Goal: Task Accomplishment & Management: Manage account settings

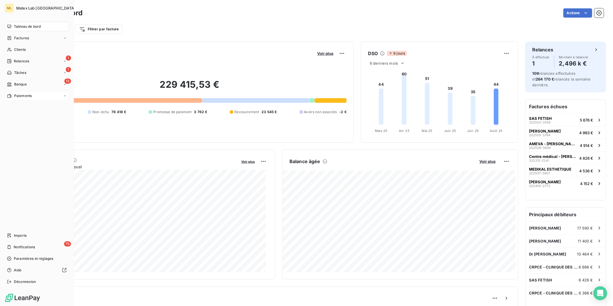
click at [17, 98] on span "Paiements" at bounding box center [23, 95] width 18 height 5
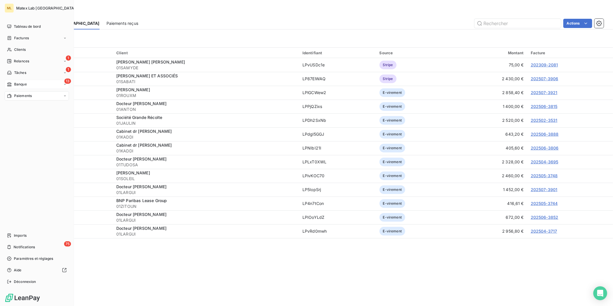
click at [23, 82] on span "Banque" at bounding box center [20, 84] width 13 height 5
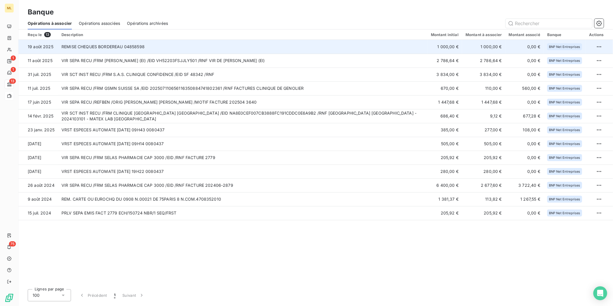
click at [261, 48] on td "REMISE CHEQUES BORDEREAU 04858598" at bounding box center [243, 47] width 370 height 14
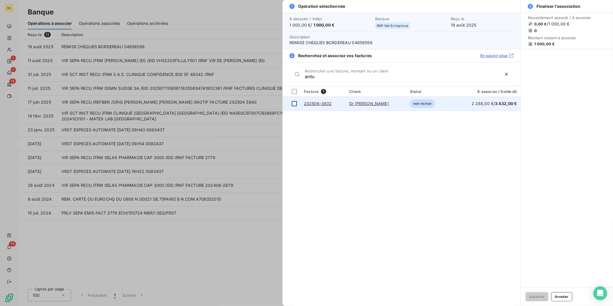
type input "antu"
click at [295, 104] on div at bounding box center [294, 103] width 5 height 5
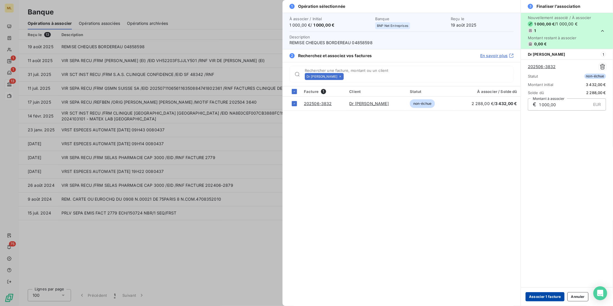
click at [545, 298] on button "Associer 1 facture" at bounding box center [545, 296] width 39 height 9
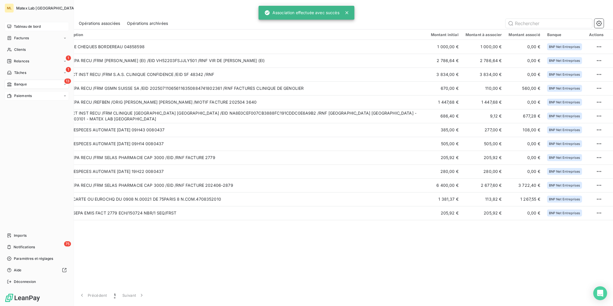
click at [22, 27] on span "Tableau de bord" at bounding box center [27, 26] width 27 height 5
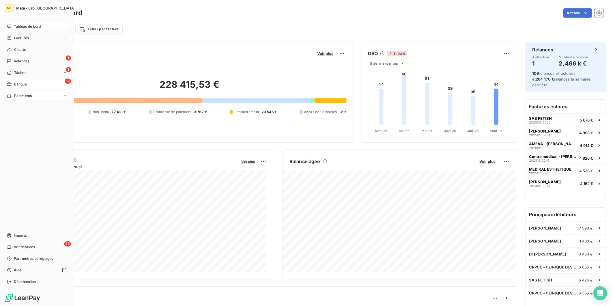
click at [25, 95] on span "Paiements" at bounding box center [23, 95] width 18 height 5
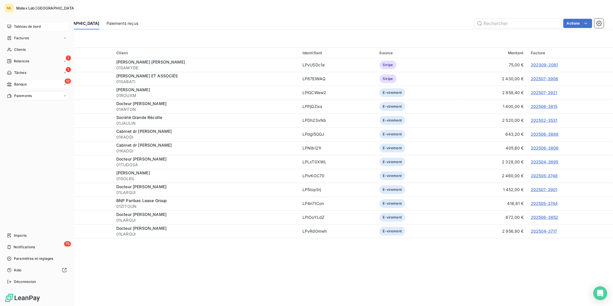
click at [21, 84] on span "Banque" at bounding box center [20, 84] width 13 height 5
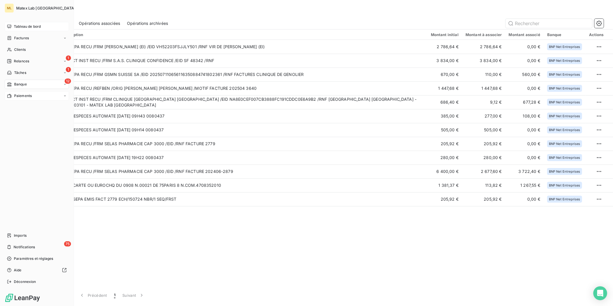
click at [19, 27] on span "Tableau de bord" at bounding box center [27, 26] width 27 height 5
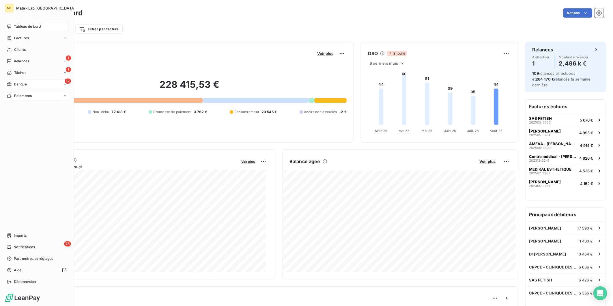
click at [17, 27] on span "Tableau de bord" at bounding box center [27, 26] width 27 height 5
click at [17, 92] on div "Paiements" at bounding box center [37, 95] width 64 height 9
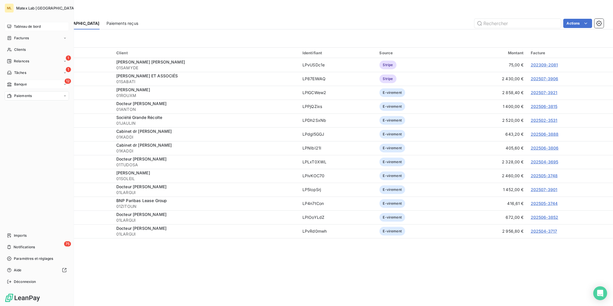
click at [26, 85] on span "Banque" at bounding box center [20, 84] width 13 height 5
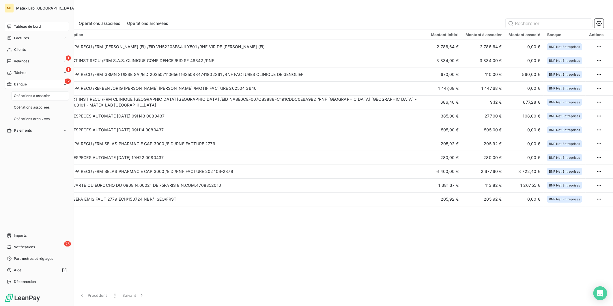
click at [19, 129] on span "Paiements" at bounding box center [23, 130] width 18 height 5
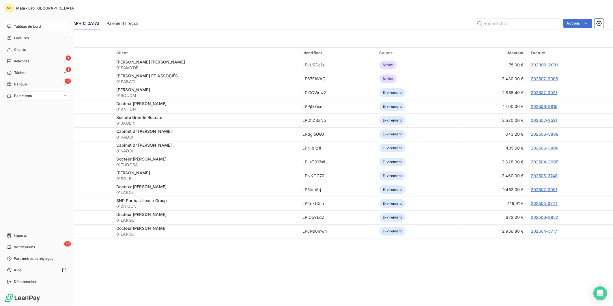
click at [16, 23] on div "Tableau de bord" at bounding box center [37, 26] width 64 height 9
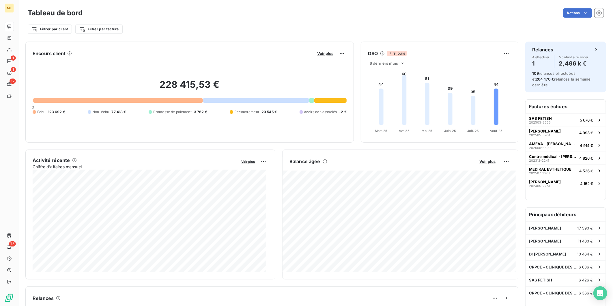
drag, startPoint x: 224, startPoint y: 23, endPoint x: 218, endPoint y: 21, distance: 6.9
click at [224, 23] on div "Filtrer par client Filtrer par facture" at bounding box center [316, 27] width 576 height 16
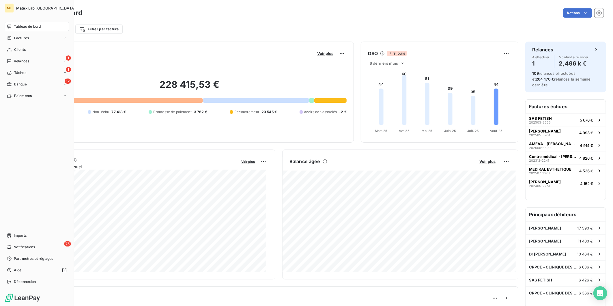
click at [15, 97] on span "Paiements" at bounding box center [23, 95] width 18 height 5
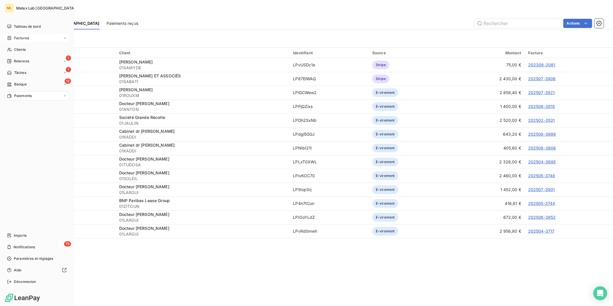
click at [24, 36] on span "Factures" at bounding box center [21, 38] width 15 height 5
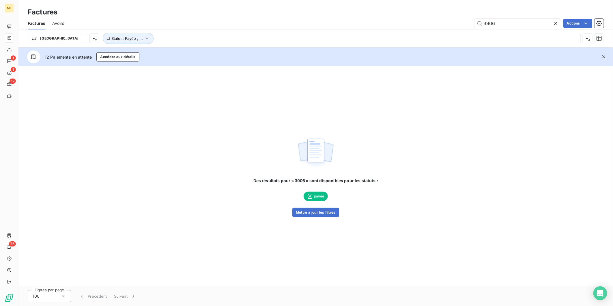
click at [556, 22] on icon at bounding box center [556, 24] width 6 height 6
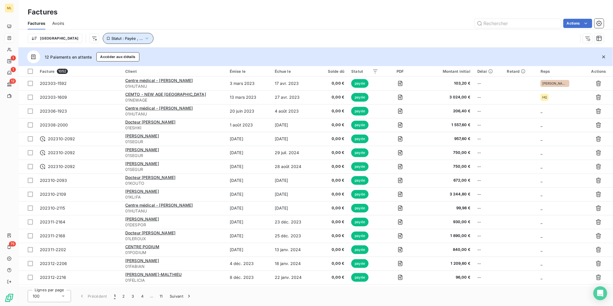
click at [144, 40] on icon "button" at bounding box center [147, 39] width 6 height 6
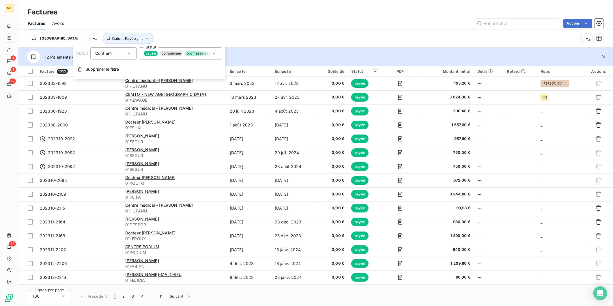
click at [199, 54] on span "promesse de paiement" at bounding box center [206, 53] width 42 height 5
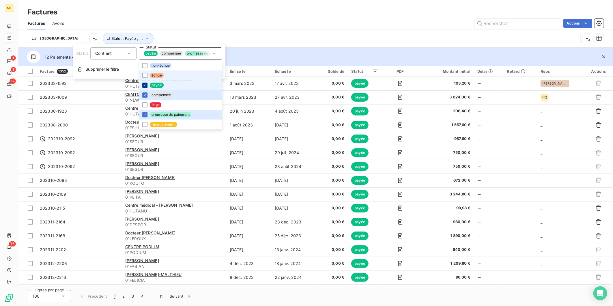
drag, startPoint x: 146, startPoint y: 73, endPoint x: 143, endPoint y: 83, distance: 9.7
click at [145, 74] on div at bounding box center [144, 75] width 5 height 5
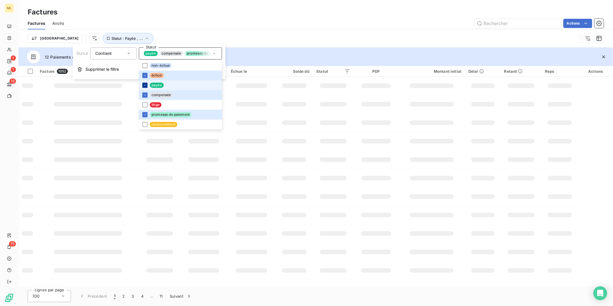
click at [143, 84] on icon at bounding box center [144, 84] width 3 height 3
click at [142, 97] on div at bounding box center [144, 94] width 5 height 5
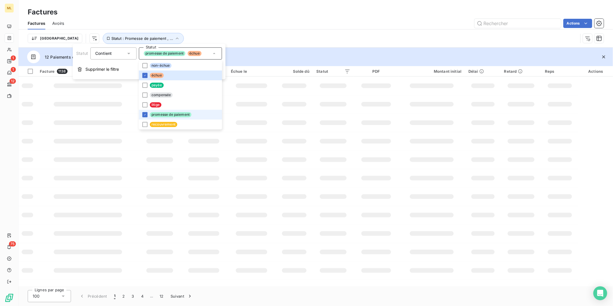
click at [146, 113] on icon at bounding box center [144, 114] width 3 height 3
click at [280, 38] on div "Trier Statut : Échu" at bounding box center [303, 38] width 551 height 11
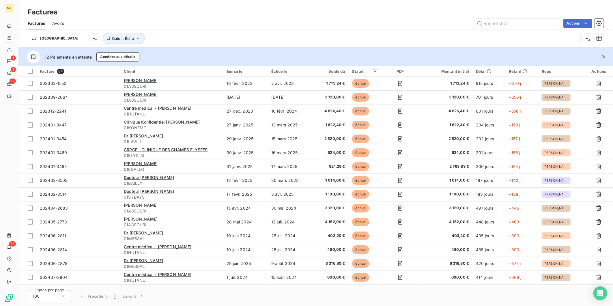
click at [62, 296] on icon at bounding box center [63, 296] width 6 height 6
click at [57, 259] on li "25" at bounding box center [49, 263] width 43 height 10
click at [142, 297] on button "4" at bounding box center [142, 296] width 9 height 12
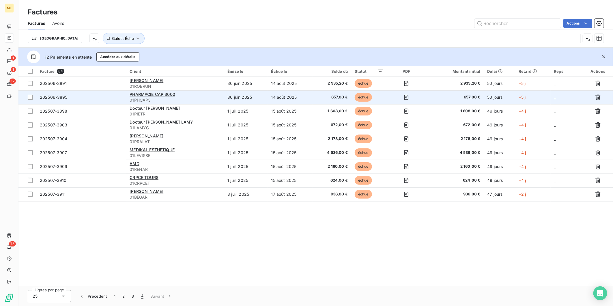
click at [233, 96] on td "30 juin 2025" at bounding box center [246, 97] width 44 height 14
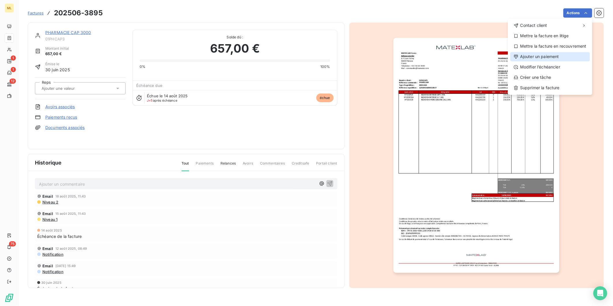
click at [552, 59] on div "Ajouter un paiement" at bounding box center [551, 56] width 80 height 9
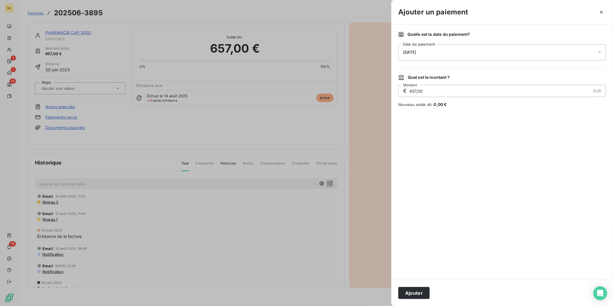
click at [499, 57] on div "19/08/2025" at bounding box center [503, 52] width 208 height 16
click at [484, 148] on button "31" at bounding box center [485, 147] width 12 height 12
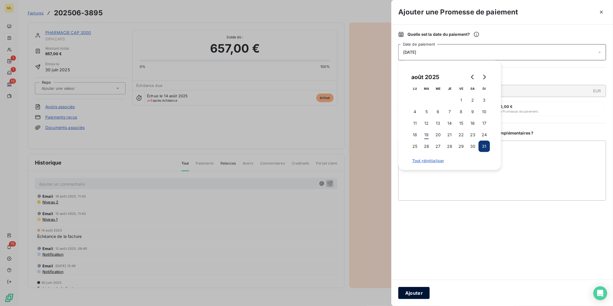
click at [412, 293] on button "Ajouter" at bounding box center [414, 293] width 31 height 12
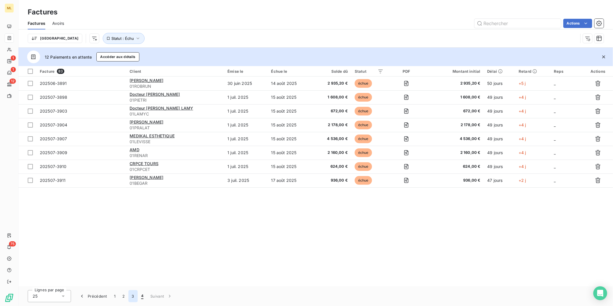
click at [133, 296] on button "3" at bounding box center [133, 296] width 9 height 12
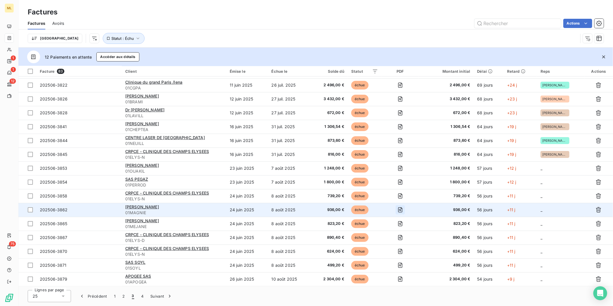
scroll to position [137, 0]
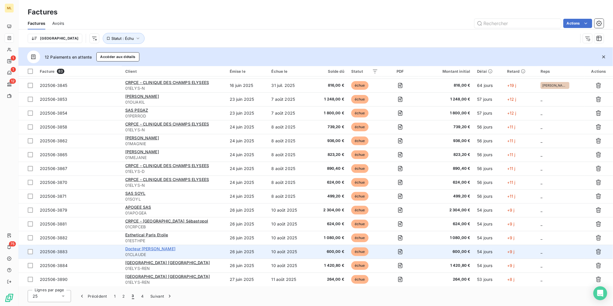
click at [146, 248] on span "Docteur Olivier CLAUDE" at bounding box center [150, 248] width 50 height 5
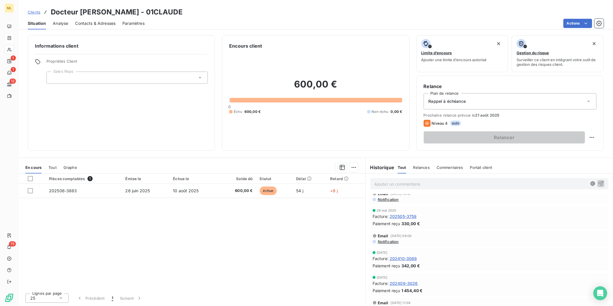
scroll to position [64, 0]
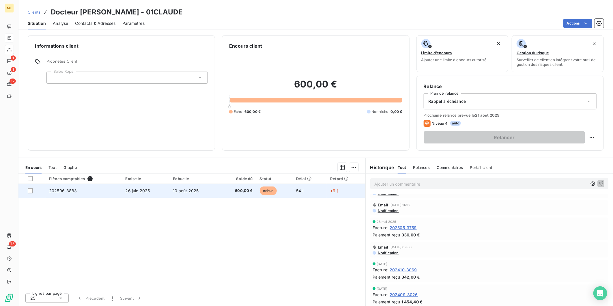
click at [209, 188] on td "10 août 2025" at bounding box center [194, 191] width 49 height 14
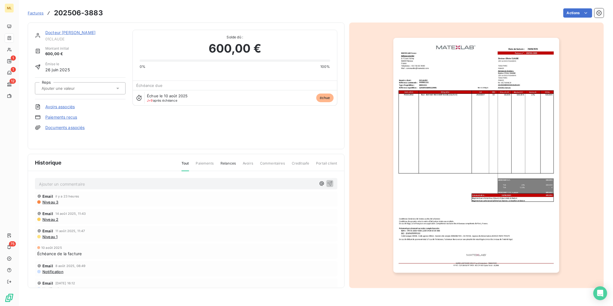
click at [482, 131] on img "button" at bounding box center [477, 155] width 166 height 235
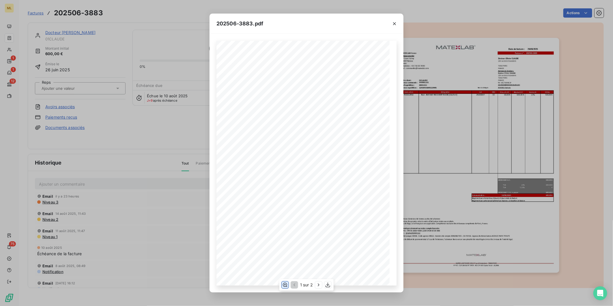
click at [284, 285] on icon "button" at bounding box center [285, 285] width 6 height 6
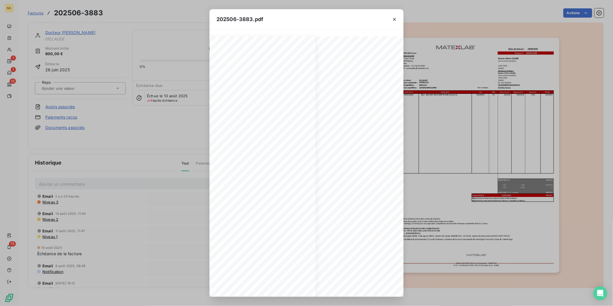
scroll to position [0, 82]
click at [395, 18] on icon "button" at bounding box center [395, 19] width 6 height 6
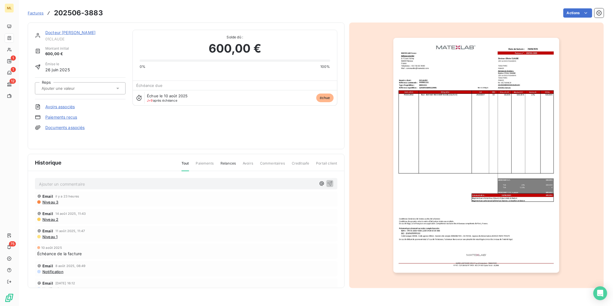
click at [49, 88] on input "text" at bounding box center [70, 88] width 58 height 5
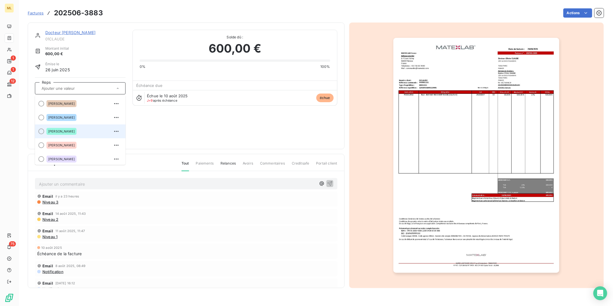
click at [59, 129] on div "BOKOBZA Nathalie" at bounding box center [61, 131] width 30 height 7
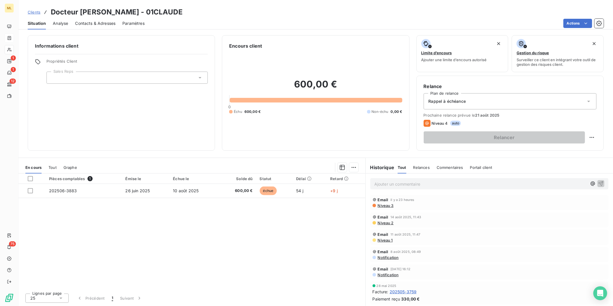
click at [177, 76] on div at bounding box center [126, 78] width 161 height 12
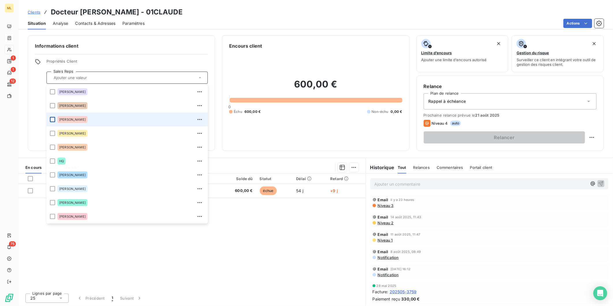
click at [51, 118] on div at bounding box center [52, 119] width 5 height 5
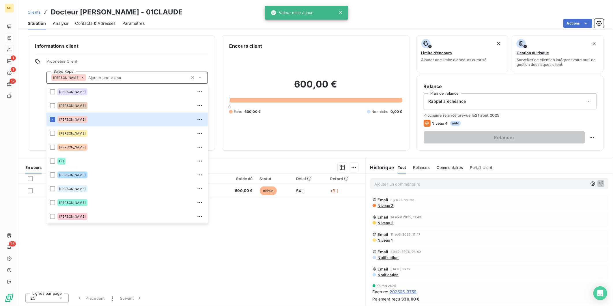
click at [227, 30] on div "Clients Docteur Olivier CLAUDE - 01CLAUDE Situation Analyse Contacts & Adresses…" at bounding box center [315, 153] width 595 height 306
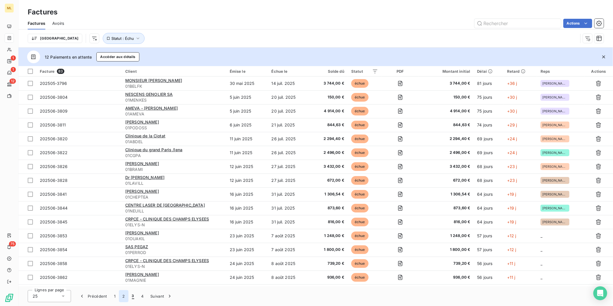
click at [122, 295] on button "2" at bounding box center [123, 296] width 9 height 12
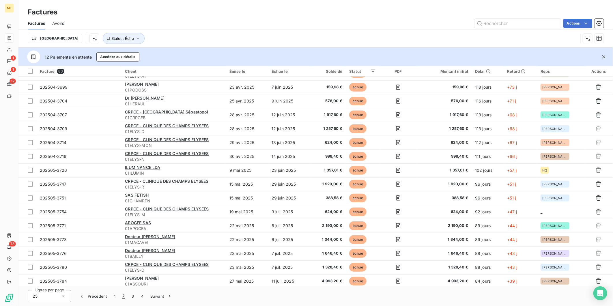
scroll to position [137, 0]
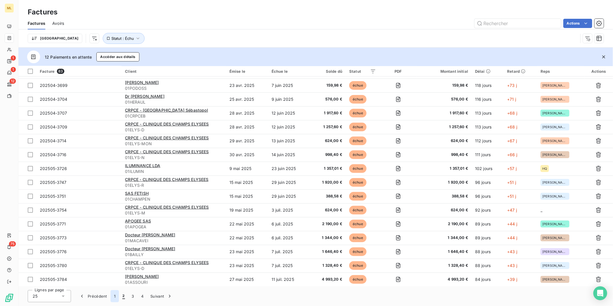
click at [116, 297] on button "1" at bounding box center [115, 296] width 8 height 12
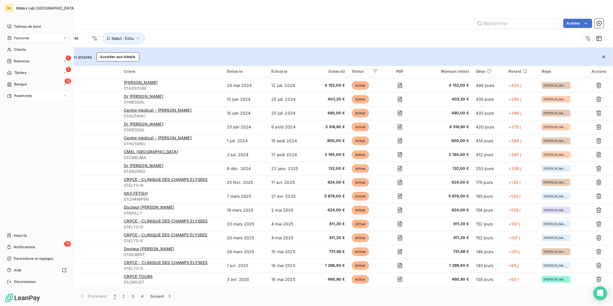
click at [21, 95] on span "Paiements" at bounding box center [23, 95] width 18 height 5
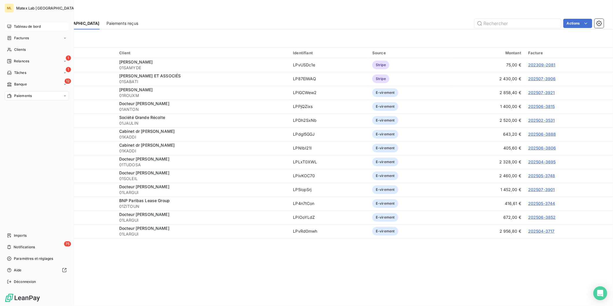
click at [28, 26] on span "Tableau de bord" at bounding box center [27, 26] width 27 height 5
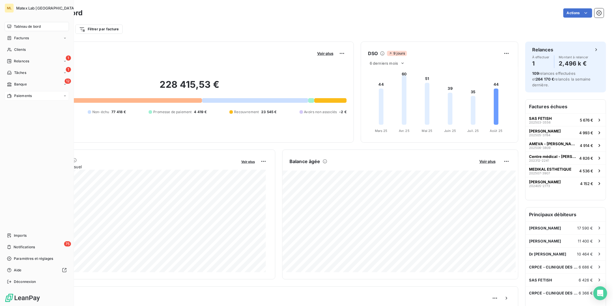
click at [13, 99] on div "Paiements" at bounding box center [37, 95] width 64 height 9
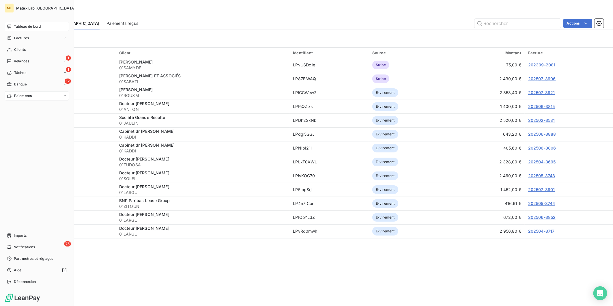
click at [25, 23] on div "Tableau de bord" at bounding box center [37, 26] width 64 height 9
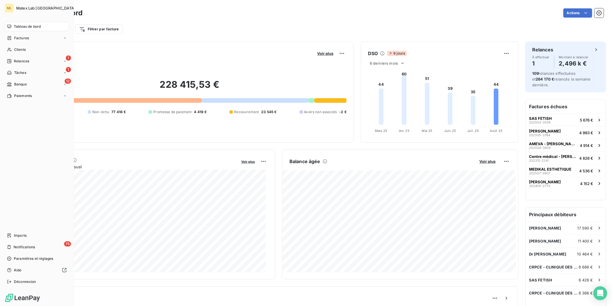
click at [21, 25] on span "Tableau de bord" at bounding box center [27, 26] width 27 height 5
click at [22, 36] on span "Factures" at bounding box center [21, 38] width 15 height 5
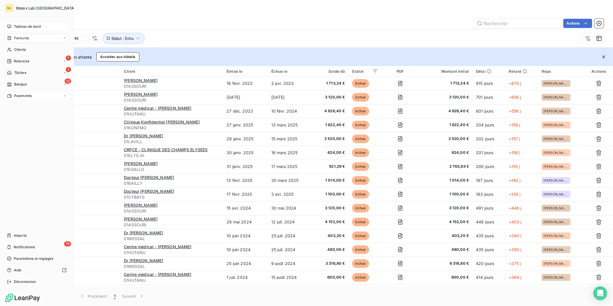
click at [16, 96] on span "Paiements" at bounding box center [23, 95] width 18 height 5
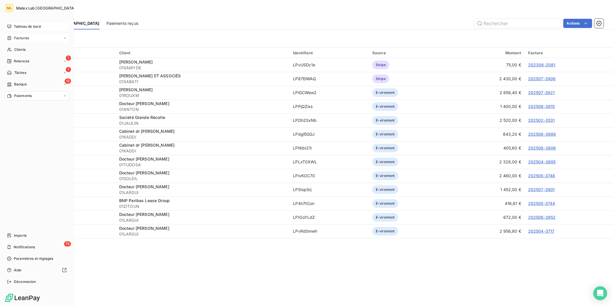
click at [18, 38] on span "Factures" at bounding box center [21, 38] width 15 height 5
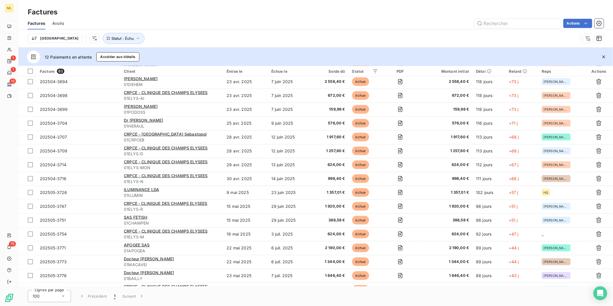
scroll to position [299, 0]
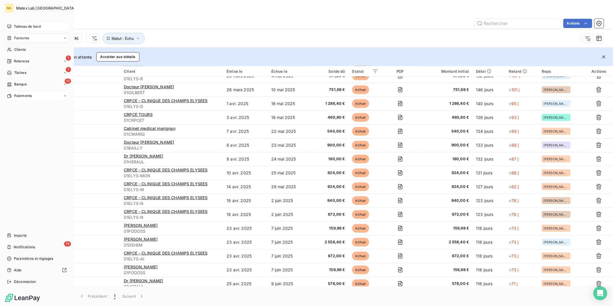
click at [15, 27] on span "Tableau de bord" at bounding box center [27, 26] width 27 height 5
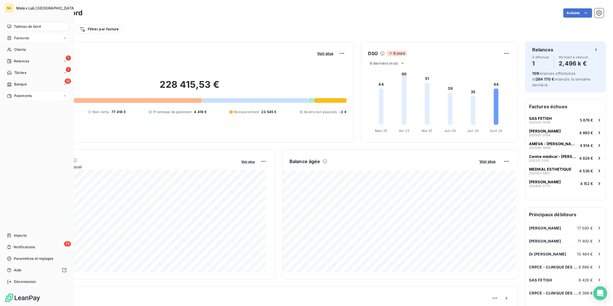
click at [24, 27] on span "Tableau de bord" at bounding box center [27, 26] width 27 height 5
click at [27, 36] on span "Factures" at bounding box center [21, 38] width 15 height 5
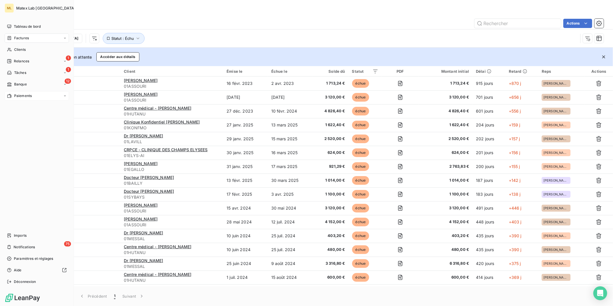
click at [25, 96] on span "Paiements" at bounding box center [23, 95] width 18 height 5
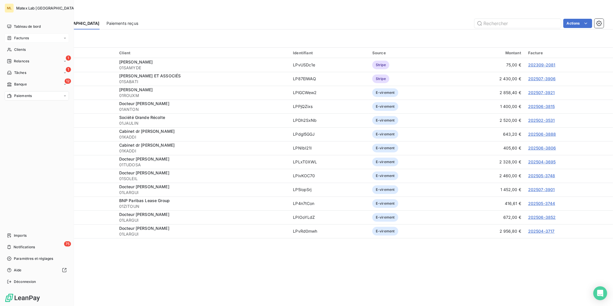
click at [20, 37] on span "Factures" at bounding box center [21, 38] width 15 height 5
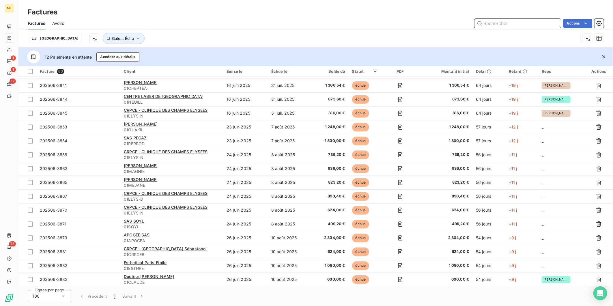
scroll to position [802, 0]
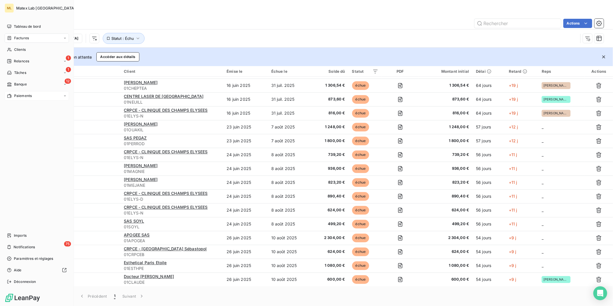
click at [13, 98] on div "Paiements" at bounding box center [37, 95] width 64 height 9
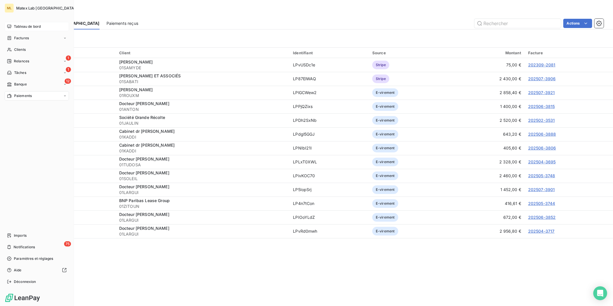
click at [32, 26] on span "Tableau de bord" at bounding box center [27, 26] width 27 height 5
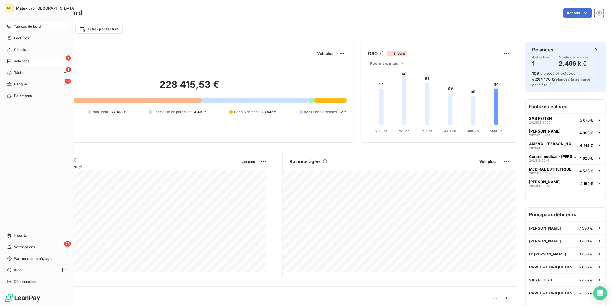
click at [23, 62] on span "Relances" at bounding box center [21, 61] width 15 height 5
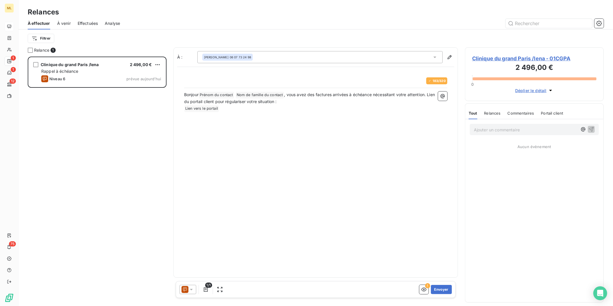
scroll to position [244, 134]
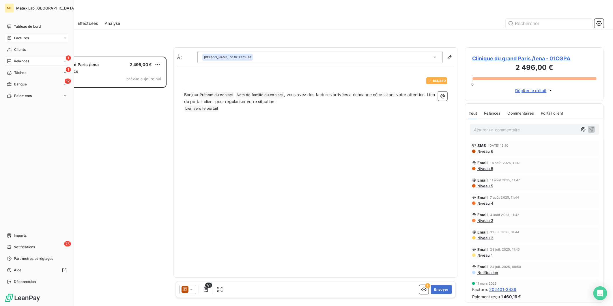
drag, startPoint x: 22, startPoint y: 25, endPoint x: 56, endPoint y: 41, distance: 37.4
click at [22, 25] on span "Tableau de bord" at bounding box center [27, 26] width 27 height 5
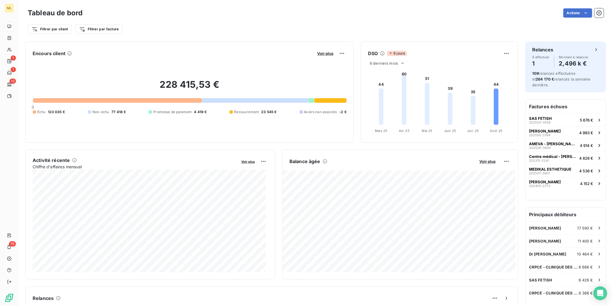
click at [489, 146] on div "Encours client Voir plus 228 415,53 € 0 Échu 123 035 € Non-échu 77 418 € Promes…" at bounding box center [271, 298] width 493 height 512
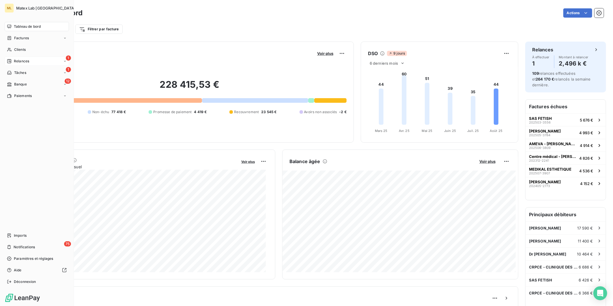
click at [32, 62] on div "1 Relances" at bounding box center [37, 61] width 64 height 9
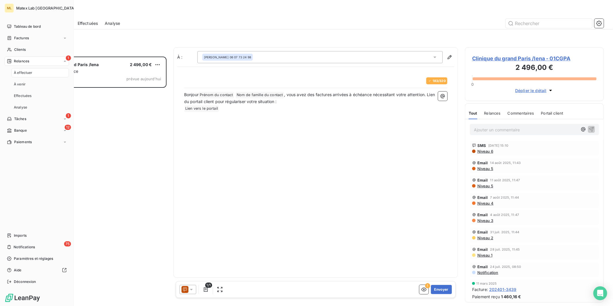
scroll to position [244, 134]
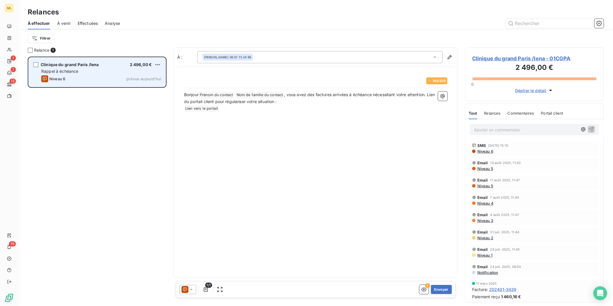
drag, startPoint x: 109, startPoint y: 71, endPoint x: 105, endPoint y: 70, distance: 3.8
click at [109, 71] on div "Rappel à échéance" at bounding box center [101, 71] width 120 height 6
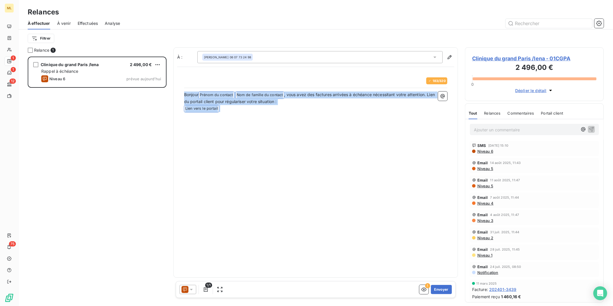
drag, startPoint x: 225, startPoint y: 113, endPoint x: 178, endPoint y: 93, distance: 51.8
click at [178, 93] on div "183 / 320 Bonjour Prénom du contact ﻿ Nom de famille du contact ﻿ , vous avez d…" at bounding box center [315, 113] width 277 height 86
click at [83, 22] on span "Effectuées" at bounding box center [88, 24] width 21 height 6
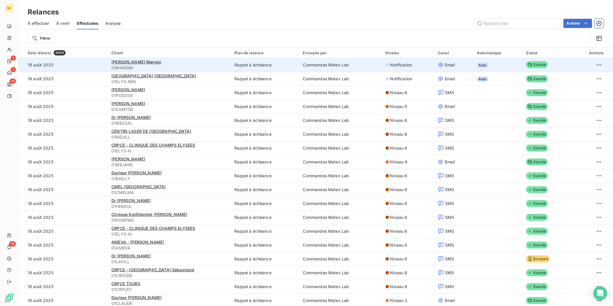
click at [322, 64] on td "Commandes Matex Lab" at bounding box center [341, 65] width 83 height 14
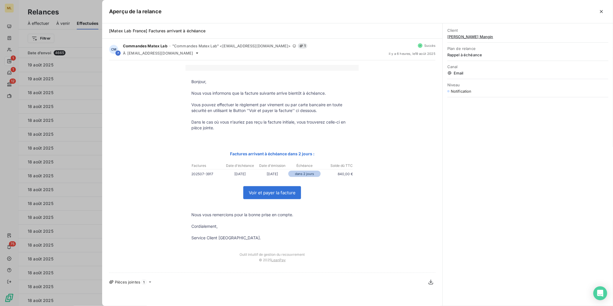
drag, startPoint x: 601, startPoint y: 10, endPoint x: 584, endPoint y: 48, distance: 41.8
click at [601, 10] on icon "button" at bounding box center [602, 12] width 6 height 6
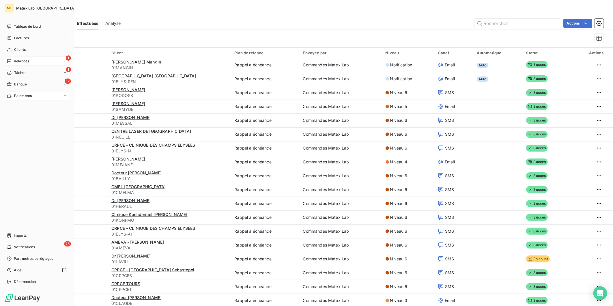
click at [16, 94] on span "Paiements" at bounding box center [23, 95] width 18 height 5
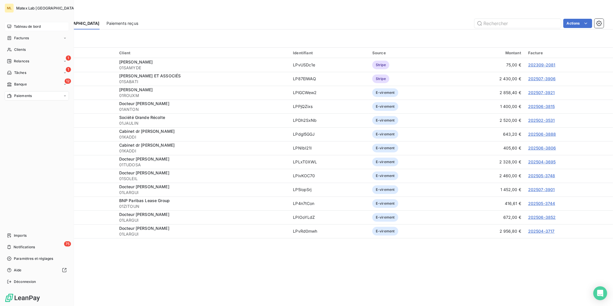
click at [19, 23] on div "Tableau de bord" at bounding box center [37, 26] width 64 height 9
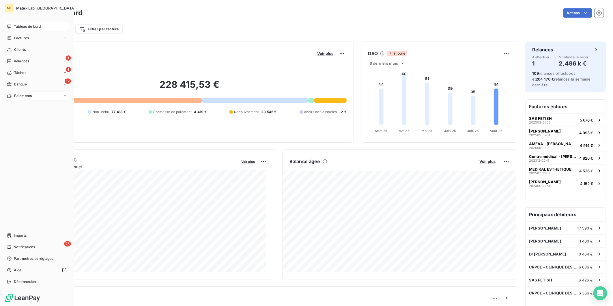
click at [12, 97] on div "Paiements" at bounding box center [19, 95] width 25 height 5
